Goal: Find specific page/section: Find specific page/section

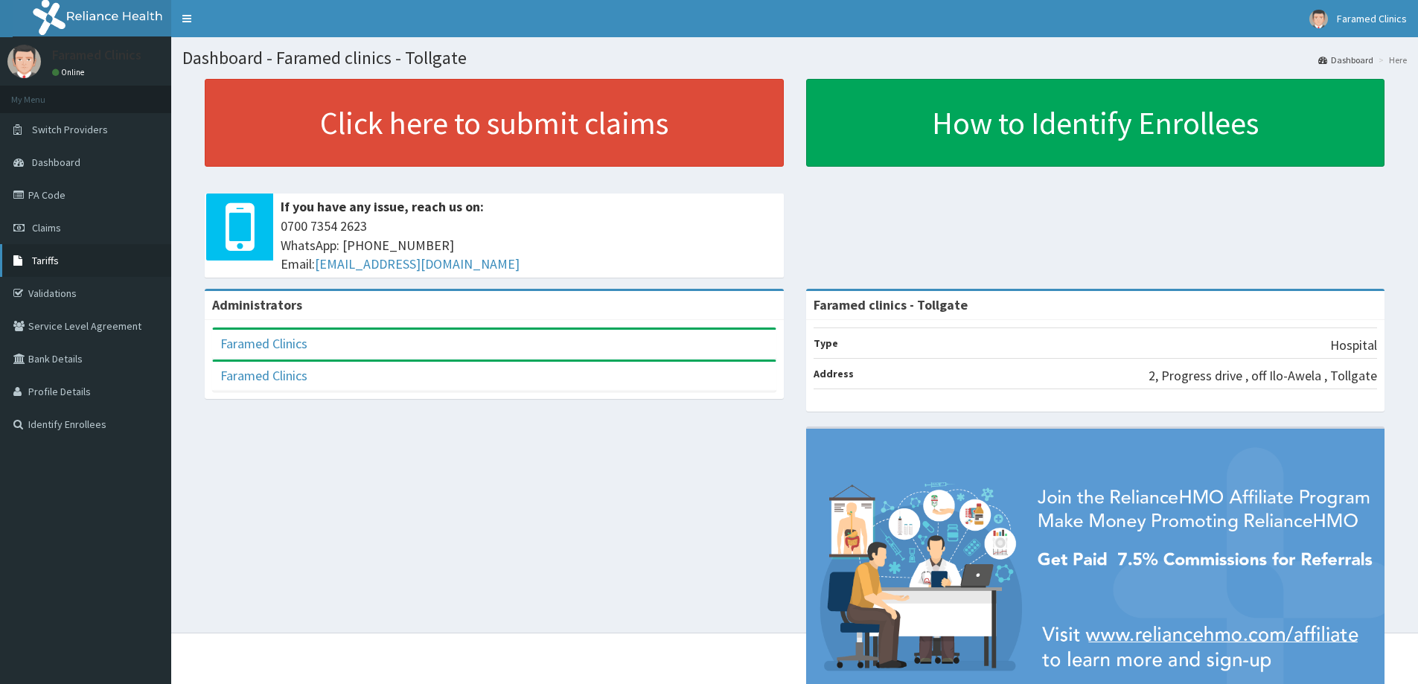
click at [63, 252] on link "Tariffs" at bounding box center [85, 260] width 171 height 33
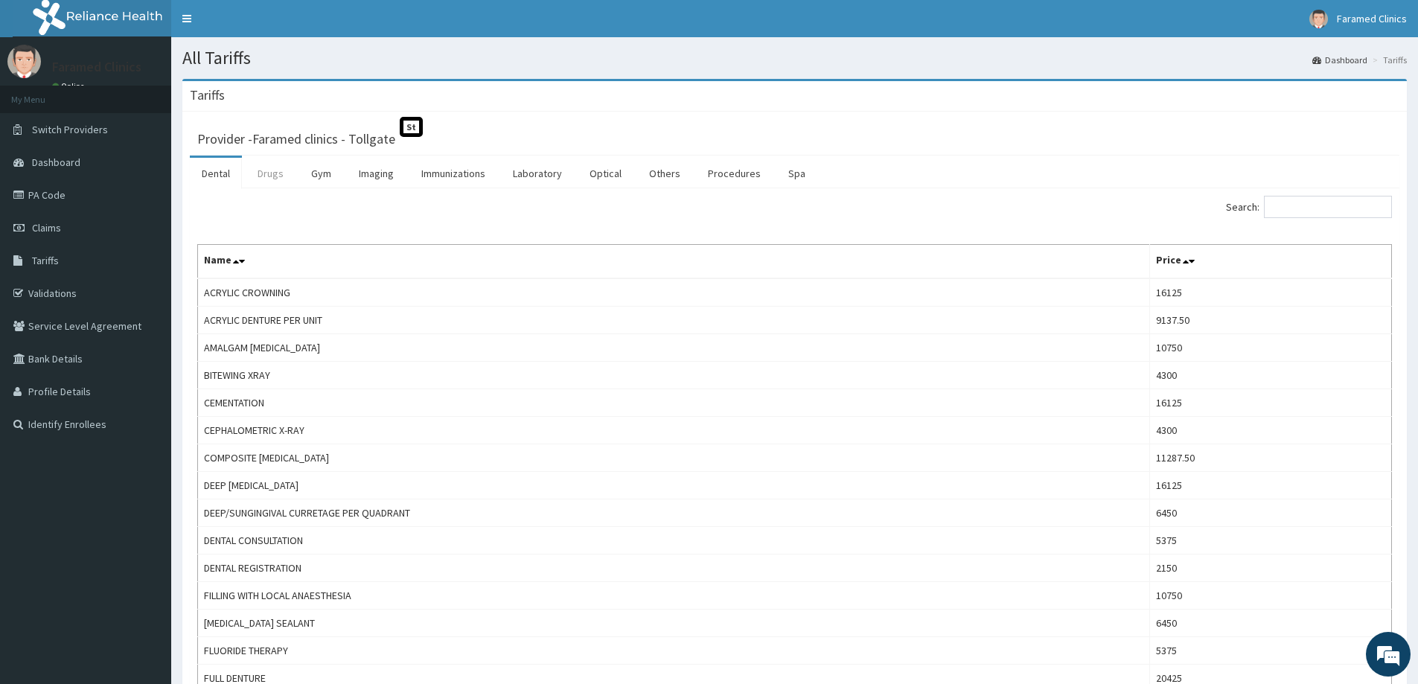
click at [275, 177] on link "Drugs" at bounding box center [271, 173] width 50 height 31
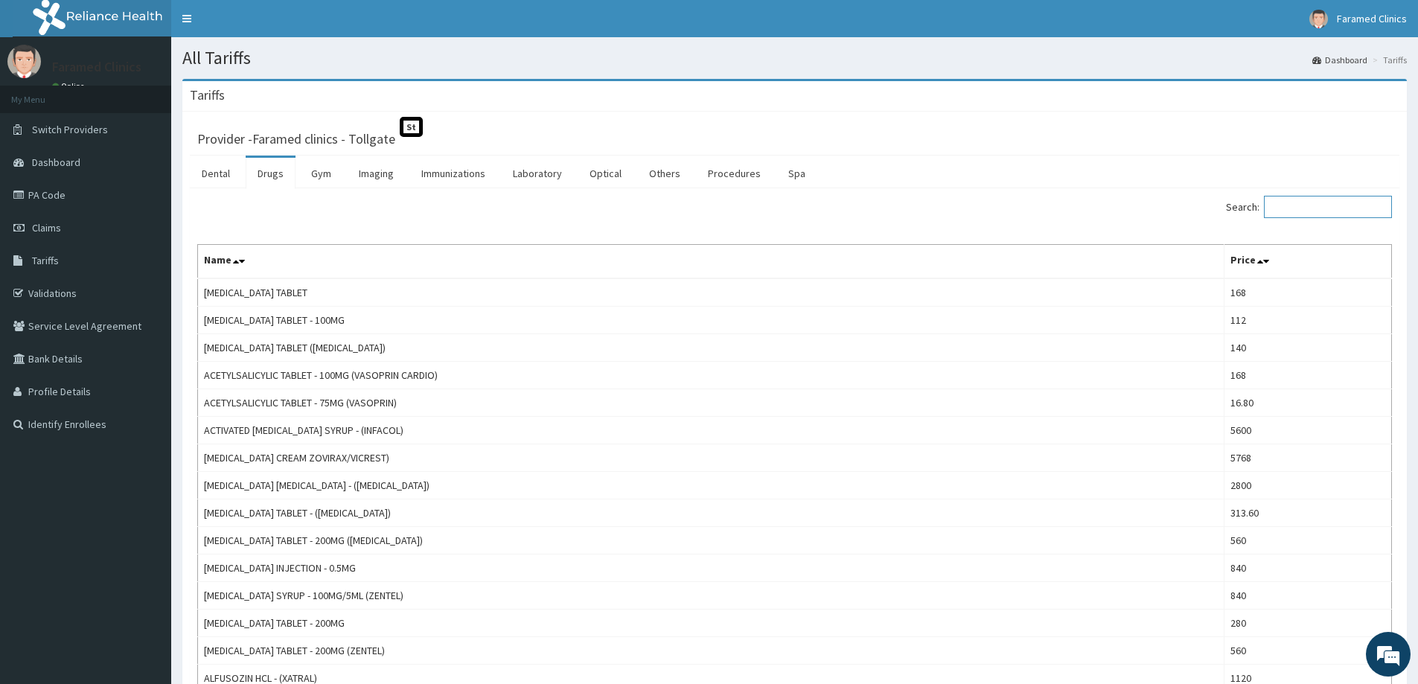
click at [1316, 209] on input "Search:" at bounding box center [1328, 207] width 128 height 22
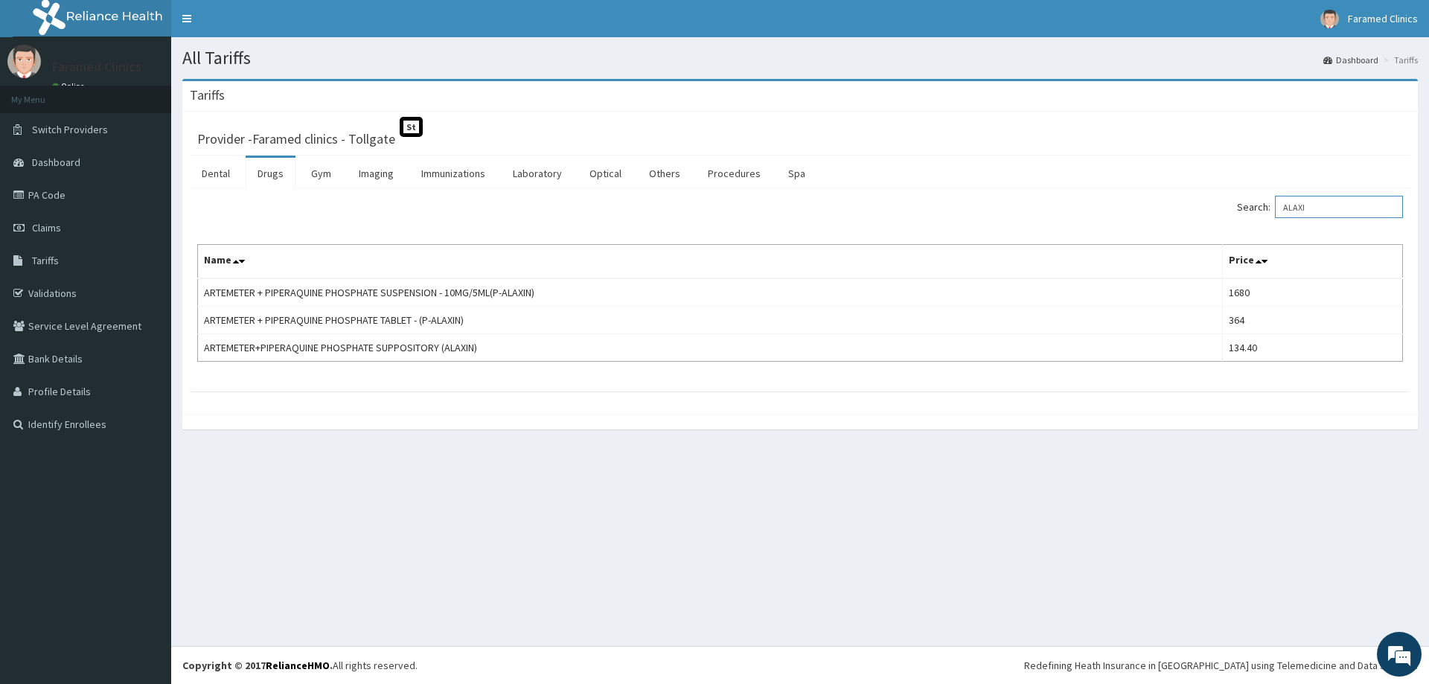
type input "ALAXI"
click at [46, 187] on link "PA Code" at bounding box center [85, 195] width 171 height 33
